Goal: Task Accomplishment & Management: Use online tool/utility

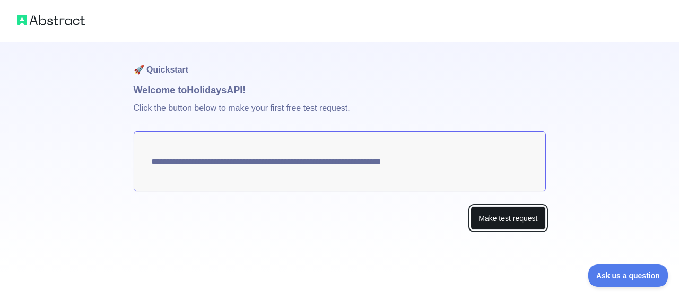
click at [518, 216] on button "Make test request" at bounding box center [508, 218] width 75 height 24
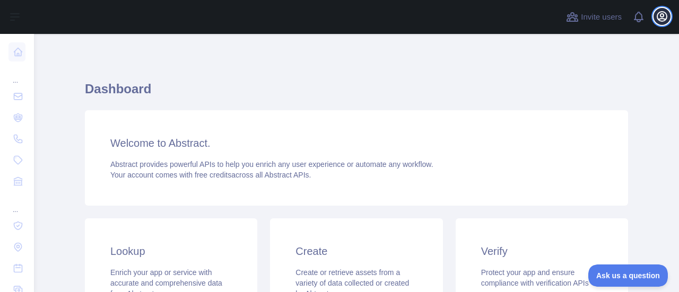
click at [664, 12] on icon "button" at bounding box center [662, 16] width 13 height 13
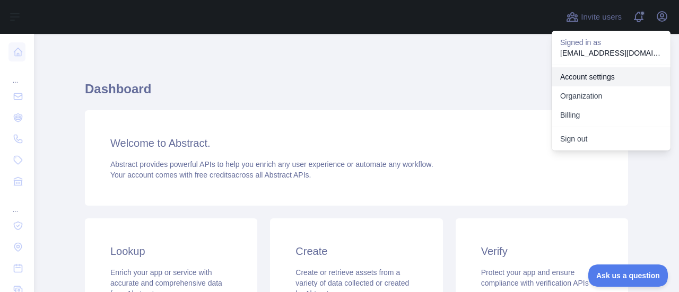
click at [610, 74] on link "Account settings" at bounding box center [611, 76] width 119 height 19
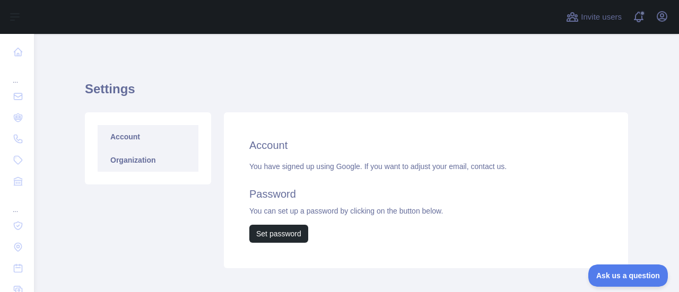
click at [128, 162] on link "Organization" at bounding box center [148, 160] width 101 height 23
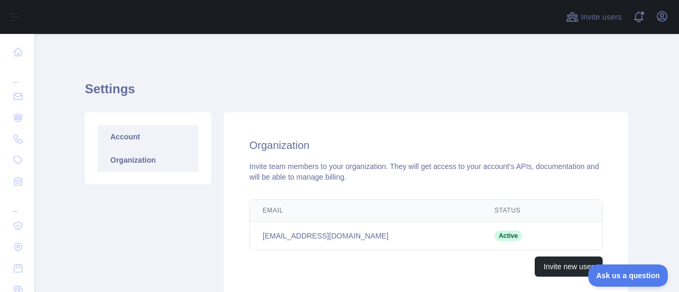
click at [128, 134] on link "Account" at bounding box center [148, 136] width 101 height 23
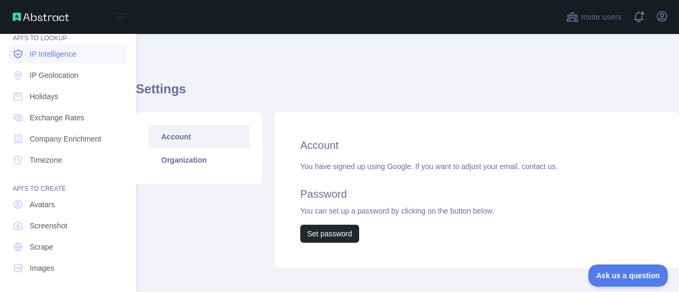
scroll to position [174, 0]
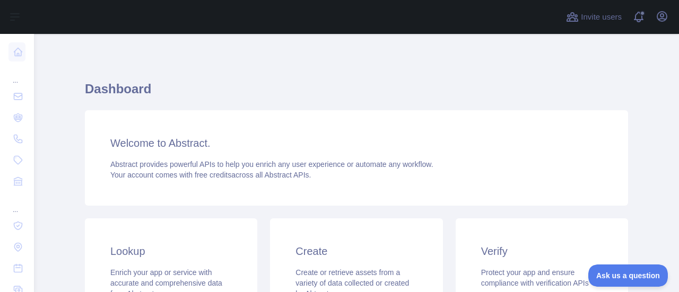
click at [656, 23] on div "Open user menu" at bounding box center [662, 17] width 17 height 19
click at [659, 16] on icon "button" at bounding box center [662, 16] width 13 height 13
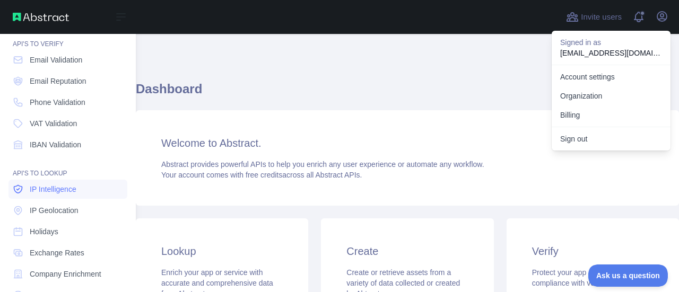
scroll to position [53, 0]
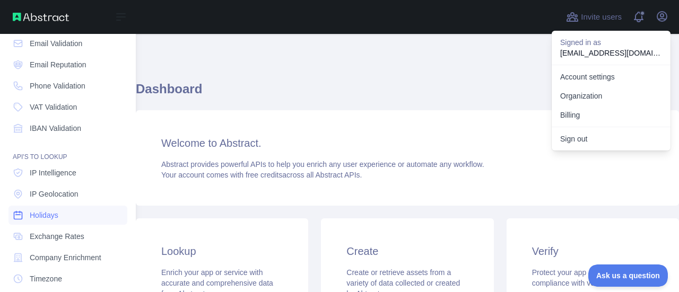
click at [48, 214] on span "Holidays" at bounding box center [44, 215] width 29 height 11
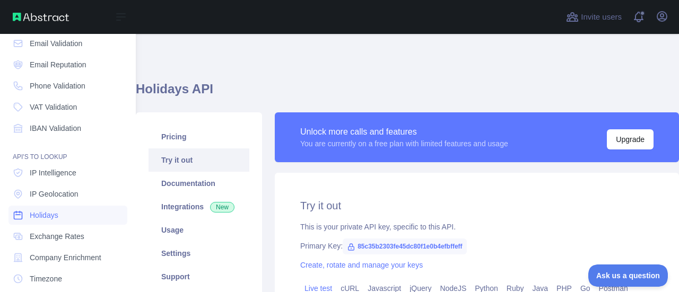
type textarea "**********"
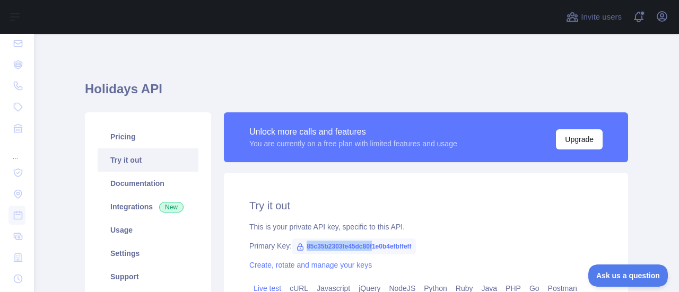
drag, startPoint x: 301, startPoint y: 247, endPoint x: 367, endPoint y: 249, distance: 65.8
click at [367, 249] on span "85c35b2303fe45dc80f1e0b4efbffeff" at bounding box center [354, 247] width 124 height 16
click at [395, 250] on span "85c35b2303fe45dc80f1e0b4efbffeff" at bounding box center [354, 247] width 124 height 16
drag, startPoint x: 300, startPoint y: 246, endPoint x: 410, endPoint y: 246, distance: 109.3
click at [410, 246] on span "85c35b2303fe45dc80f1e0b4efbffeff" at bounding box center [354, 247] width 124 height 16
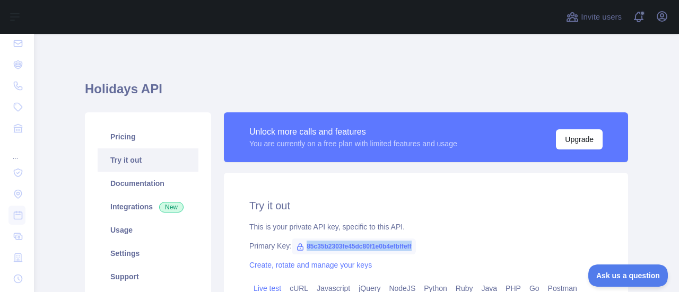
copy span "85c35b2303fe45dc80f1e0b4efbffeff"
